Goal: Check status: Check status

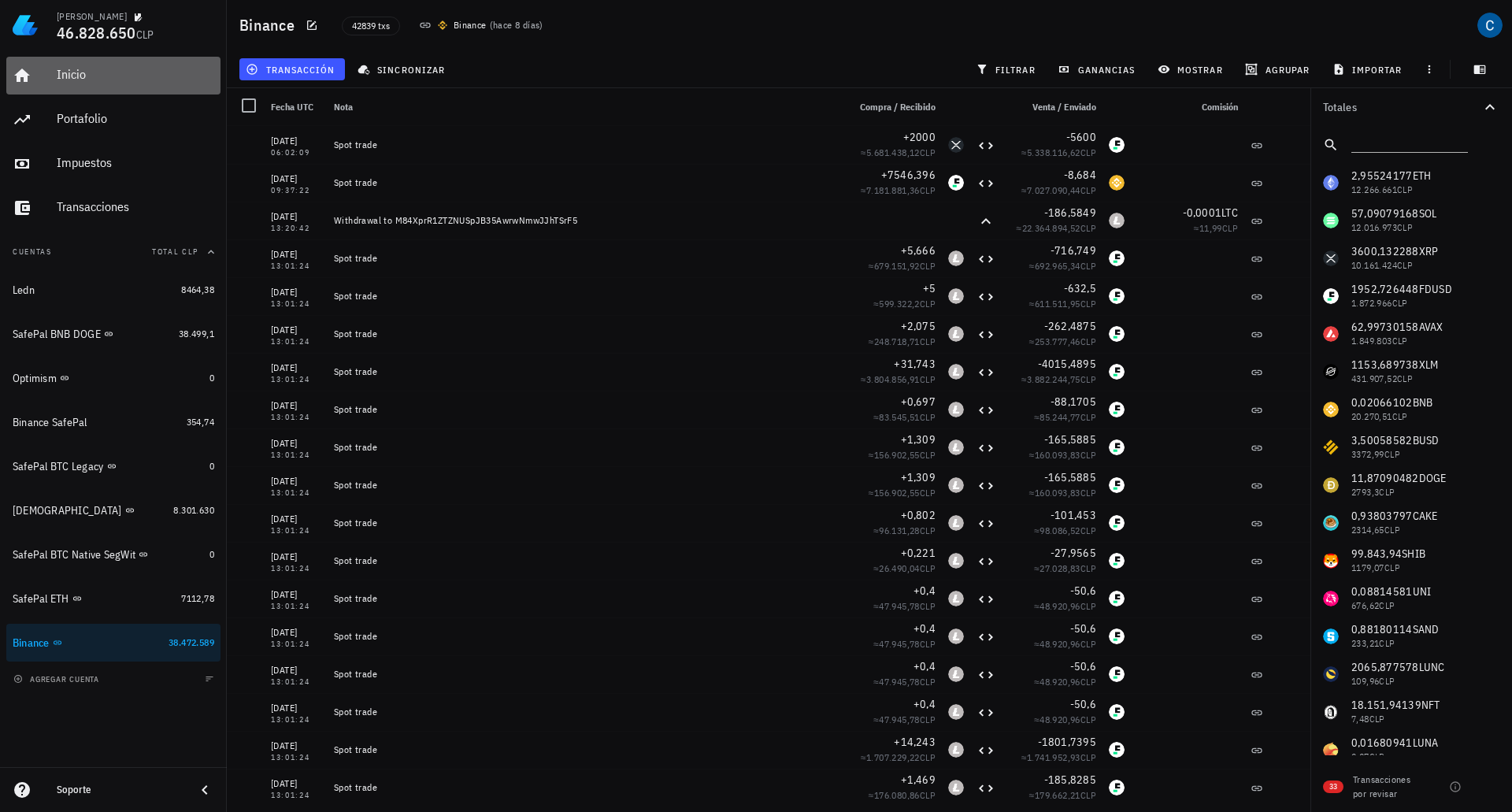
click at [71, 75] on div "Inicio" at bounding box center [136, 74] width 158 height 15
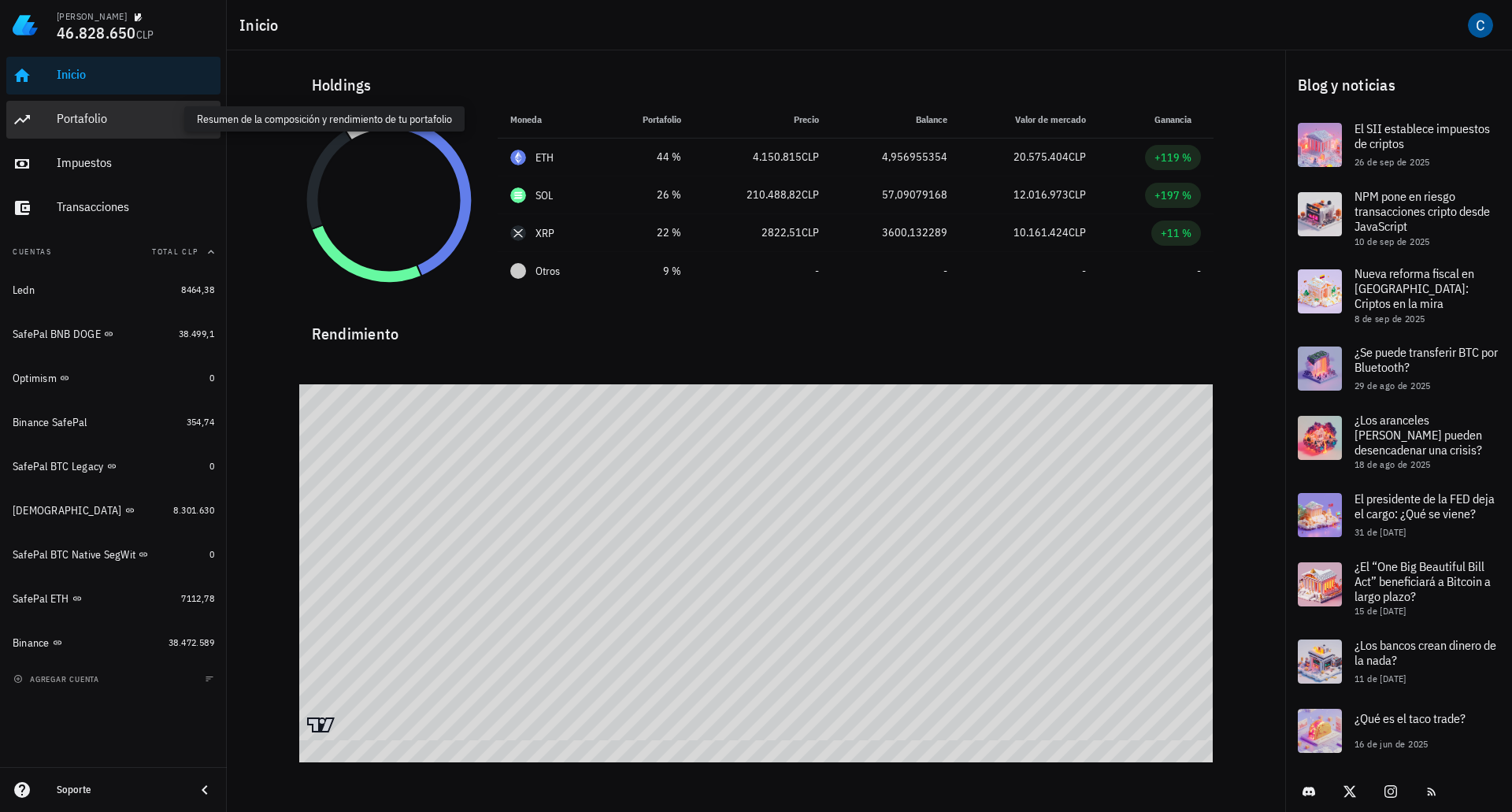
click at [77, 119] on div "Portafolio" at bounding box center [136, 118] width 158 height 15
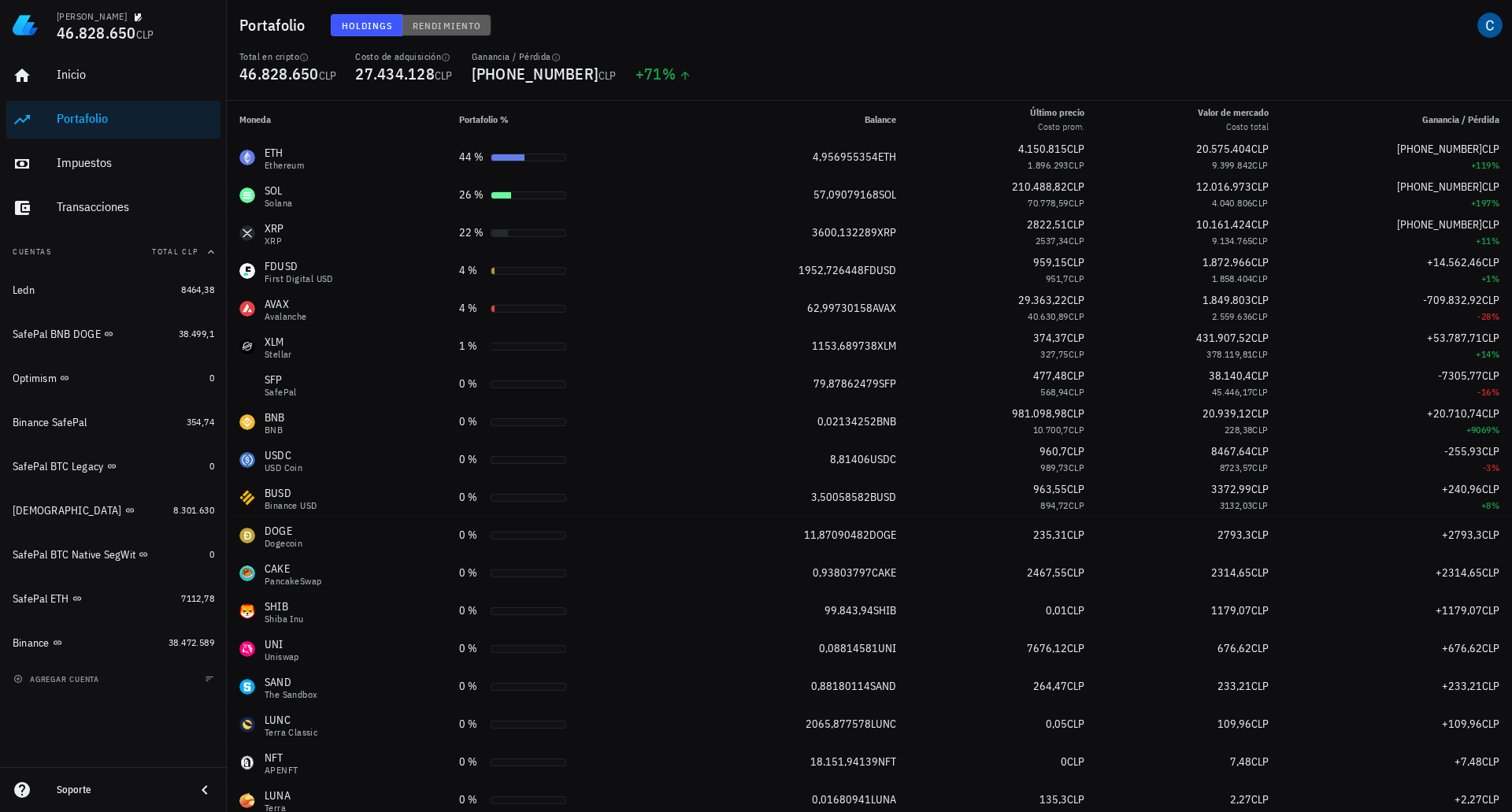
click at [457, 25] on span "Rendimiento" at bounding box center [447, 26] width 69 height 12
